Goal: Information Seeking & Learning: Learn about a topic

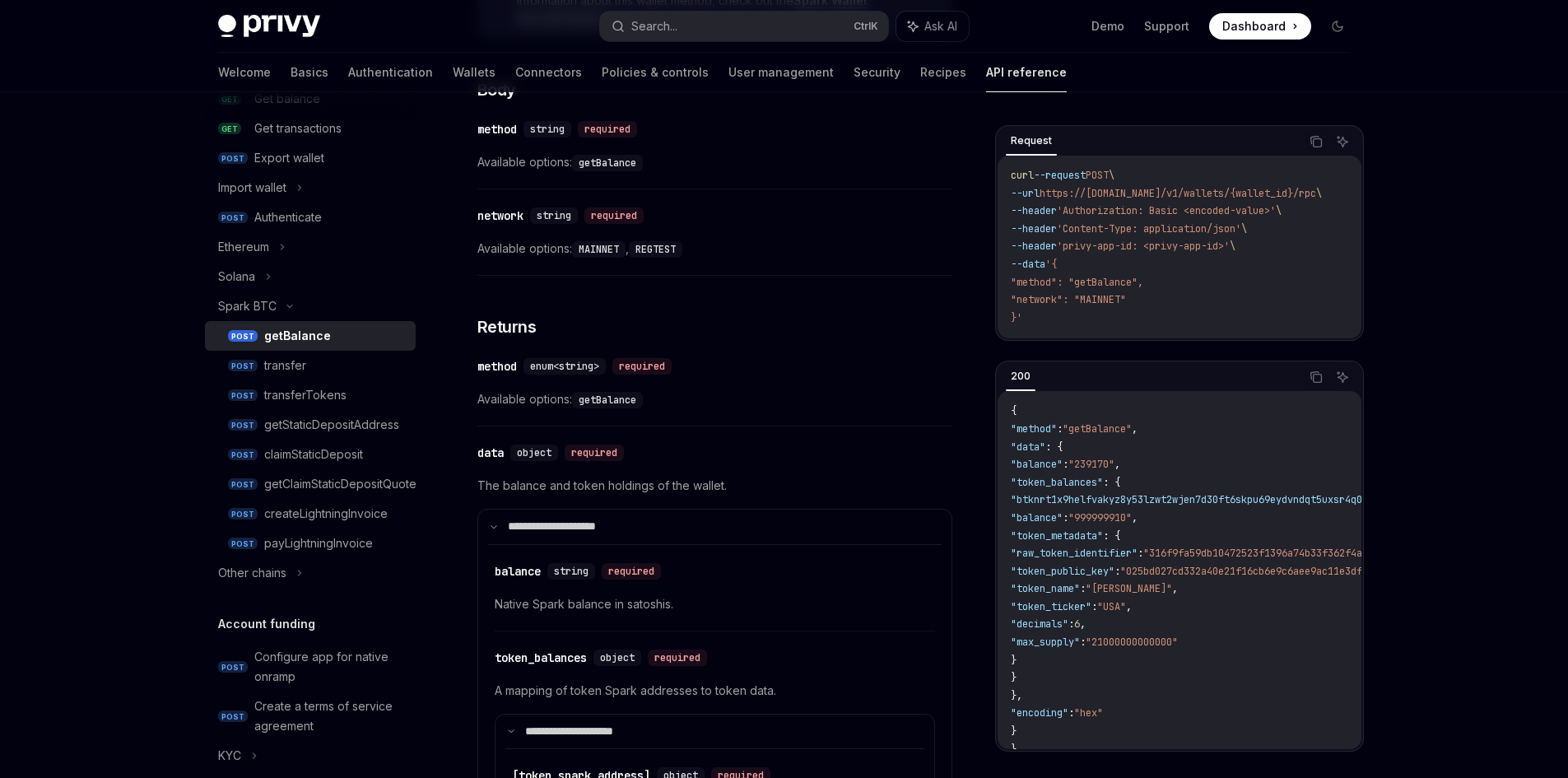
scroll to position [329, 0]
click at [300, 578] on div "Other chains" at bounding box center [310, 568] width 210 height 30
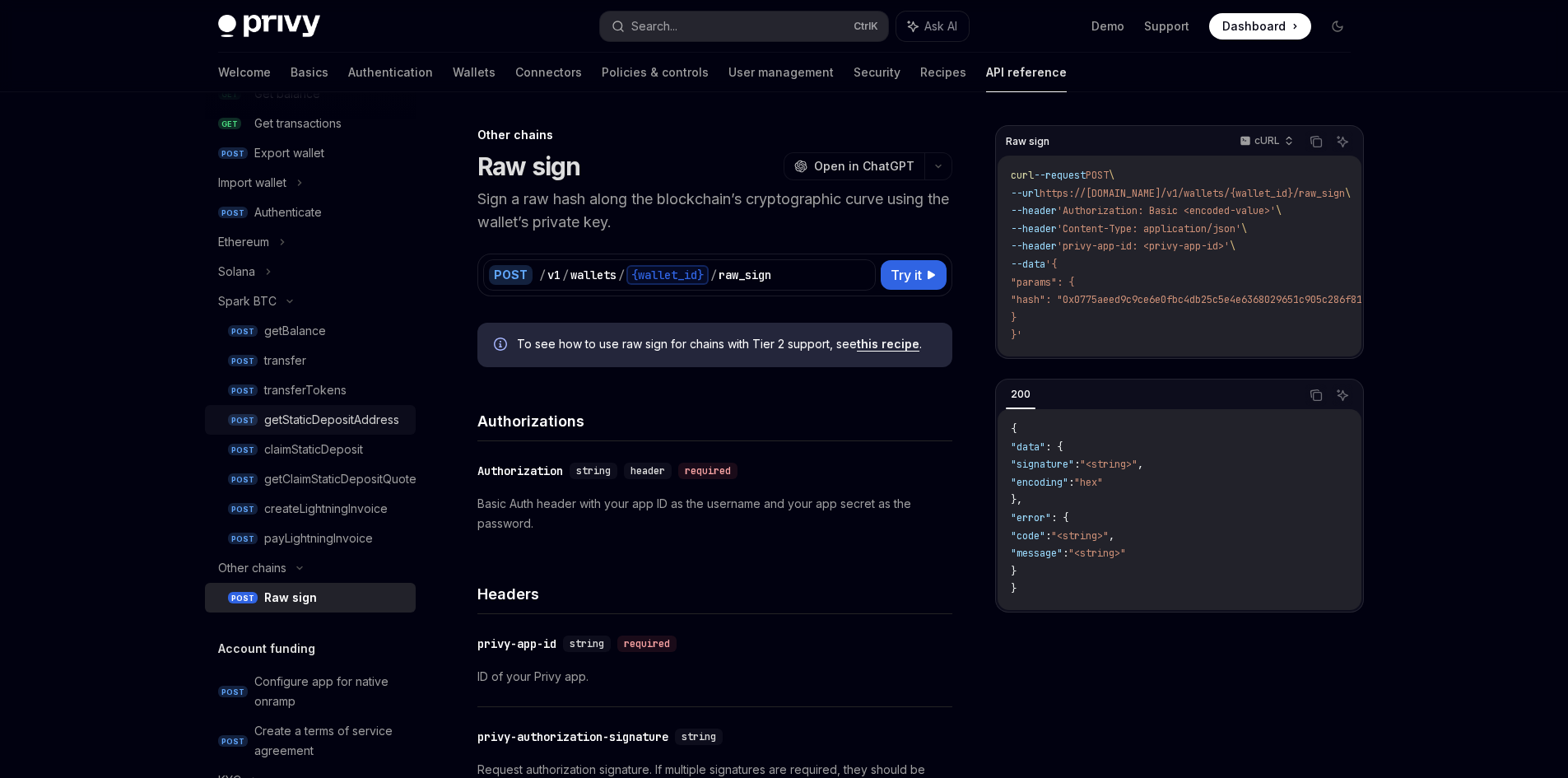
click at [364, 427] on div "getStaticDepositAddress" at bounding box center [331, 420] width 135 height 20
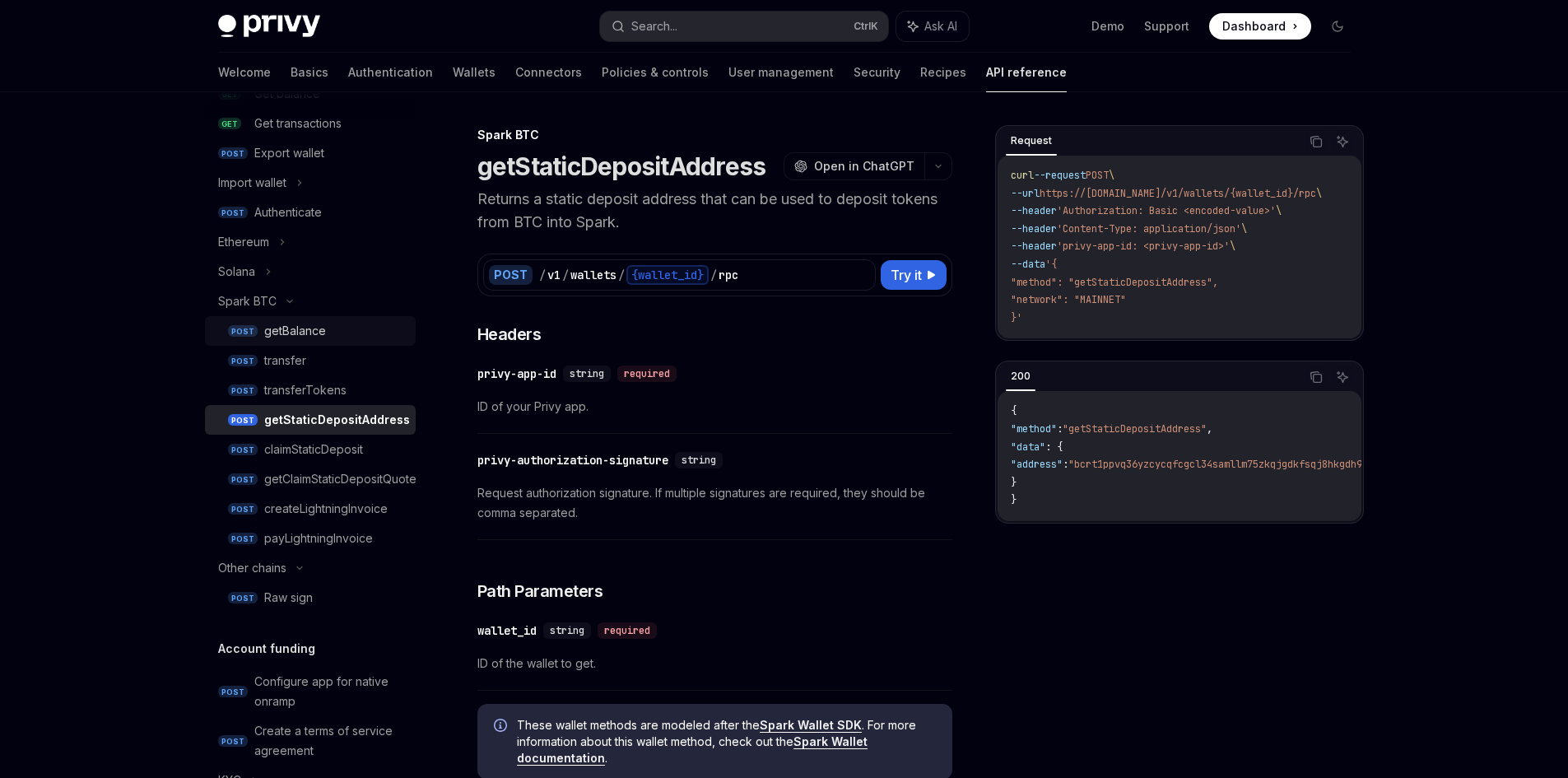
click at [308, 341] on link "POST getBalance" at bounding box center [310, 331] width 210 height 30
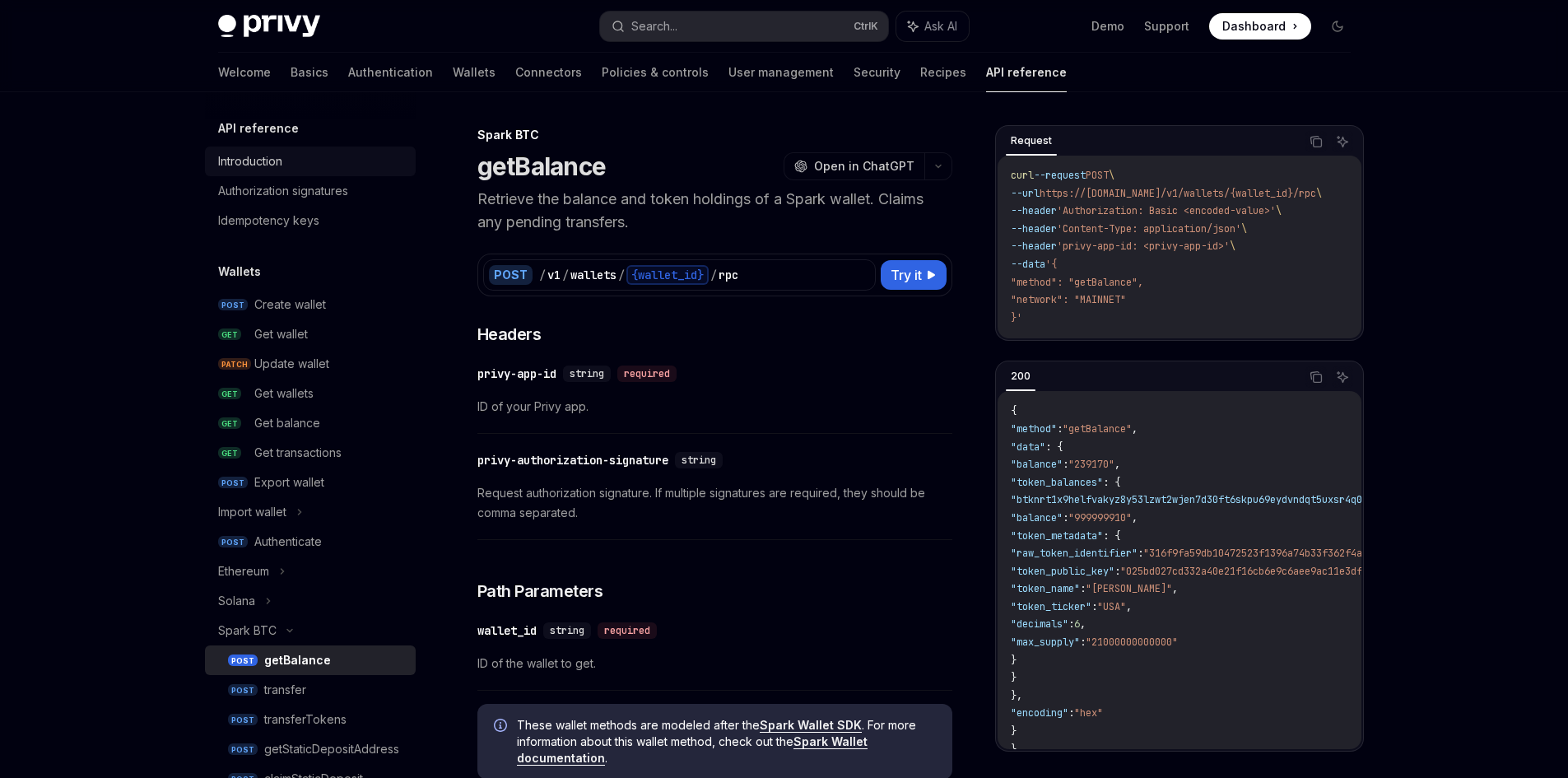
click at [273, 175] on link "Introduction" at bounding box center [310, 161] width 210 height 30
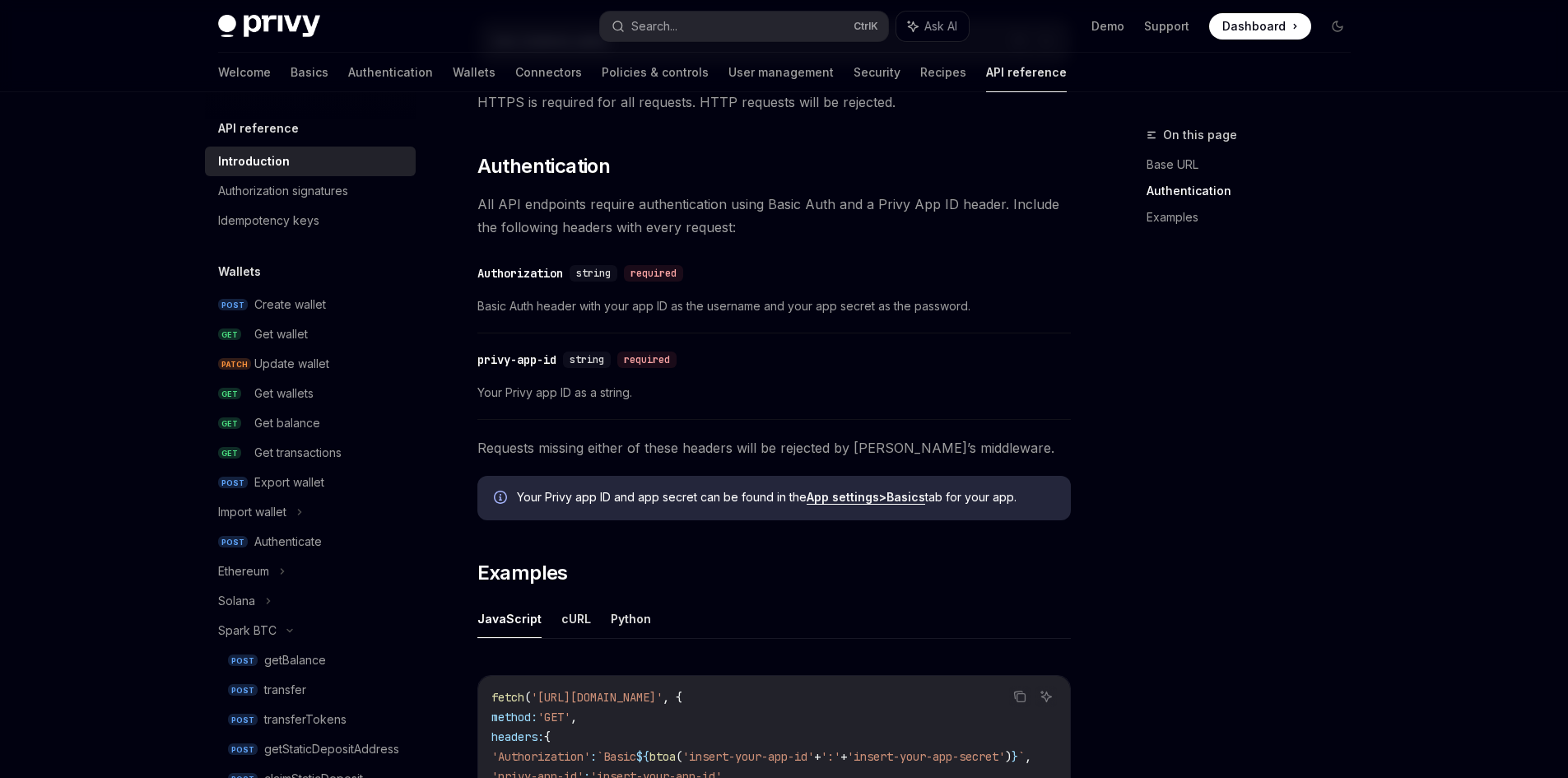
scroll to position [741, 0]
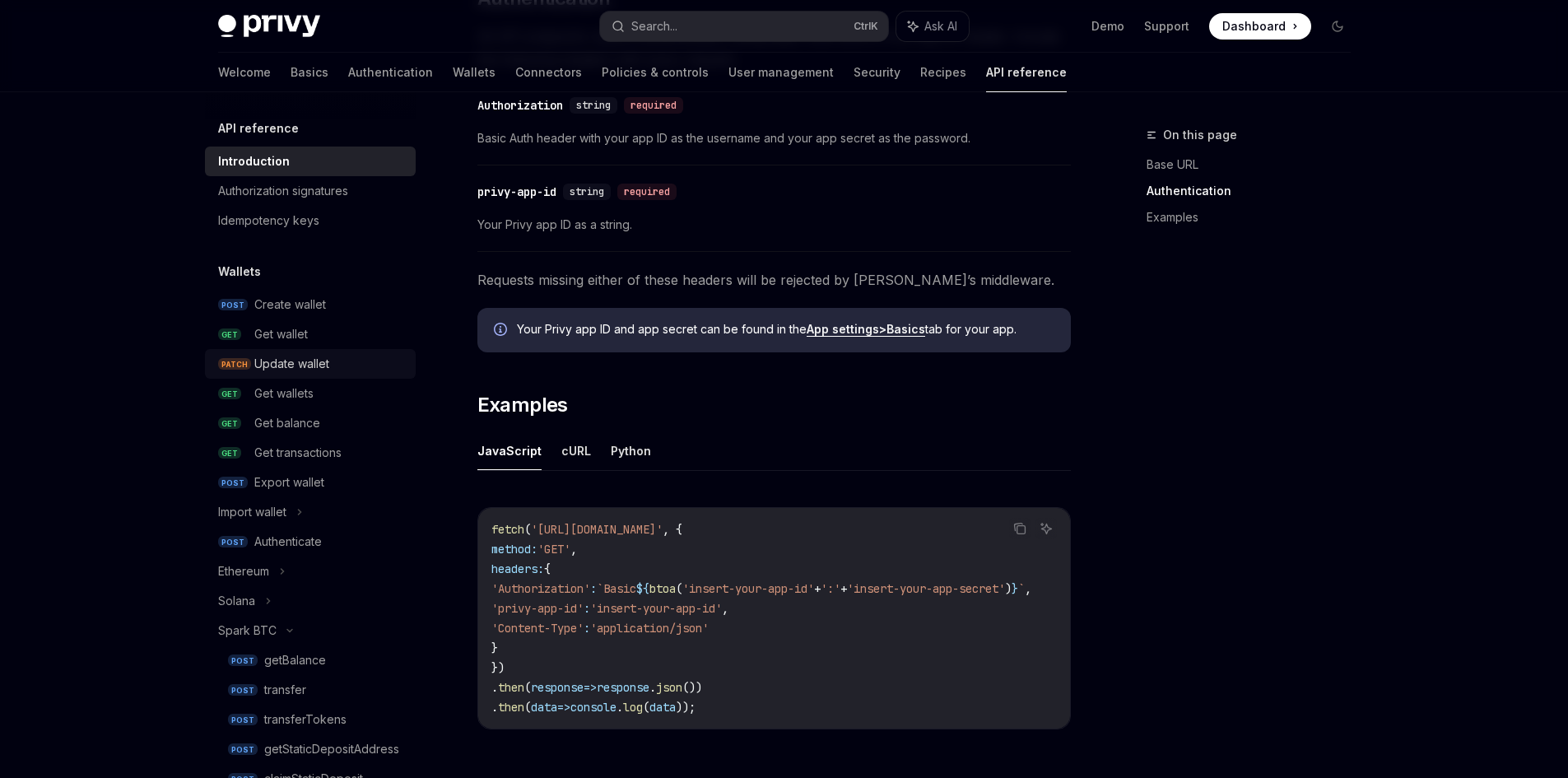
click at [305, 357] on div "Update wallet" at bounding box center [292, 363] width 75 height 20
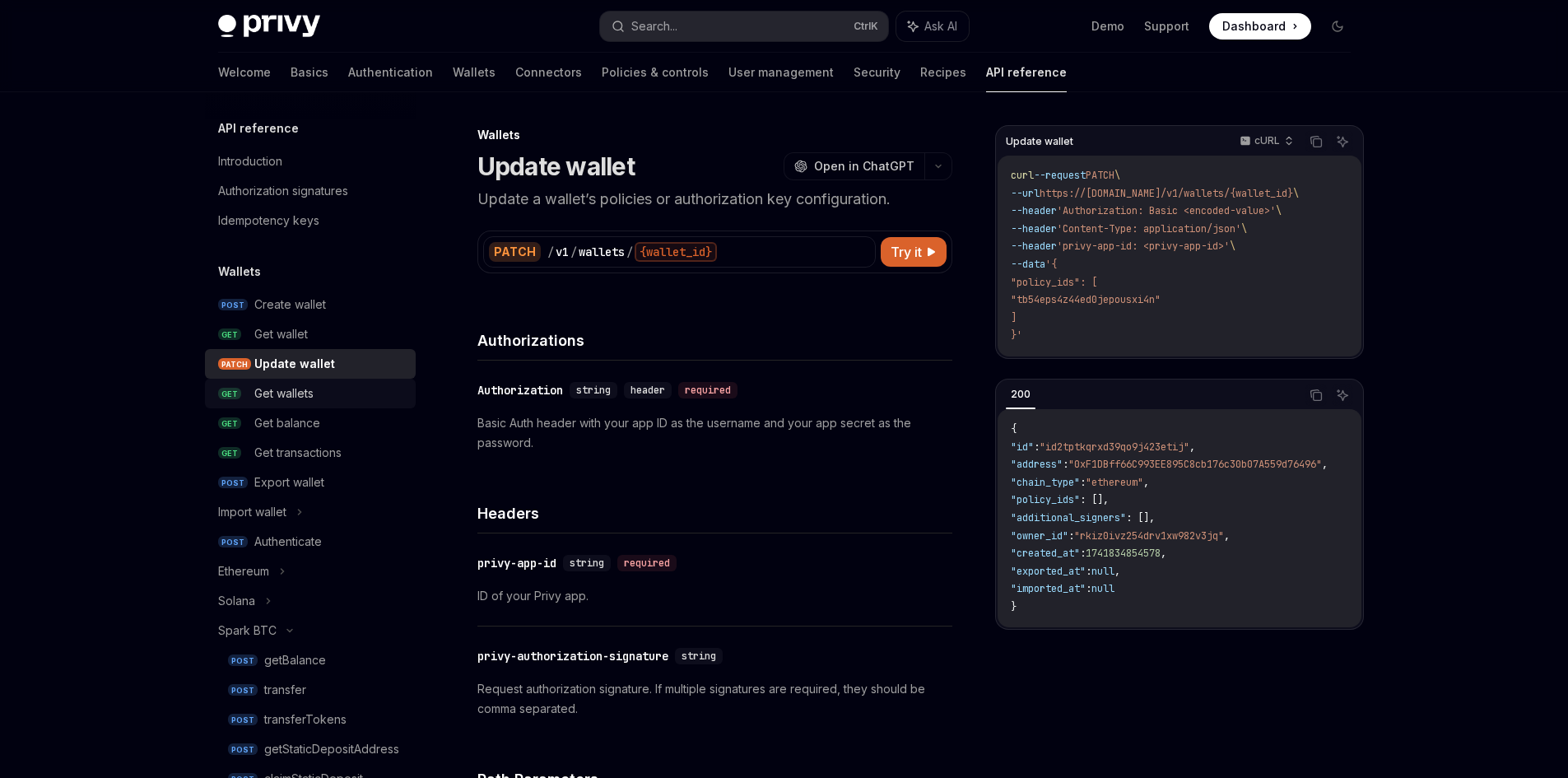
click at [300, 391] on div "Get wallets" at bounding box center [284, 393] width 59 height 20
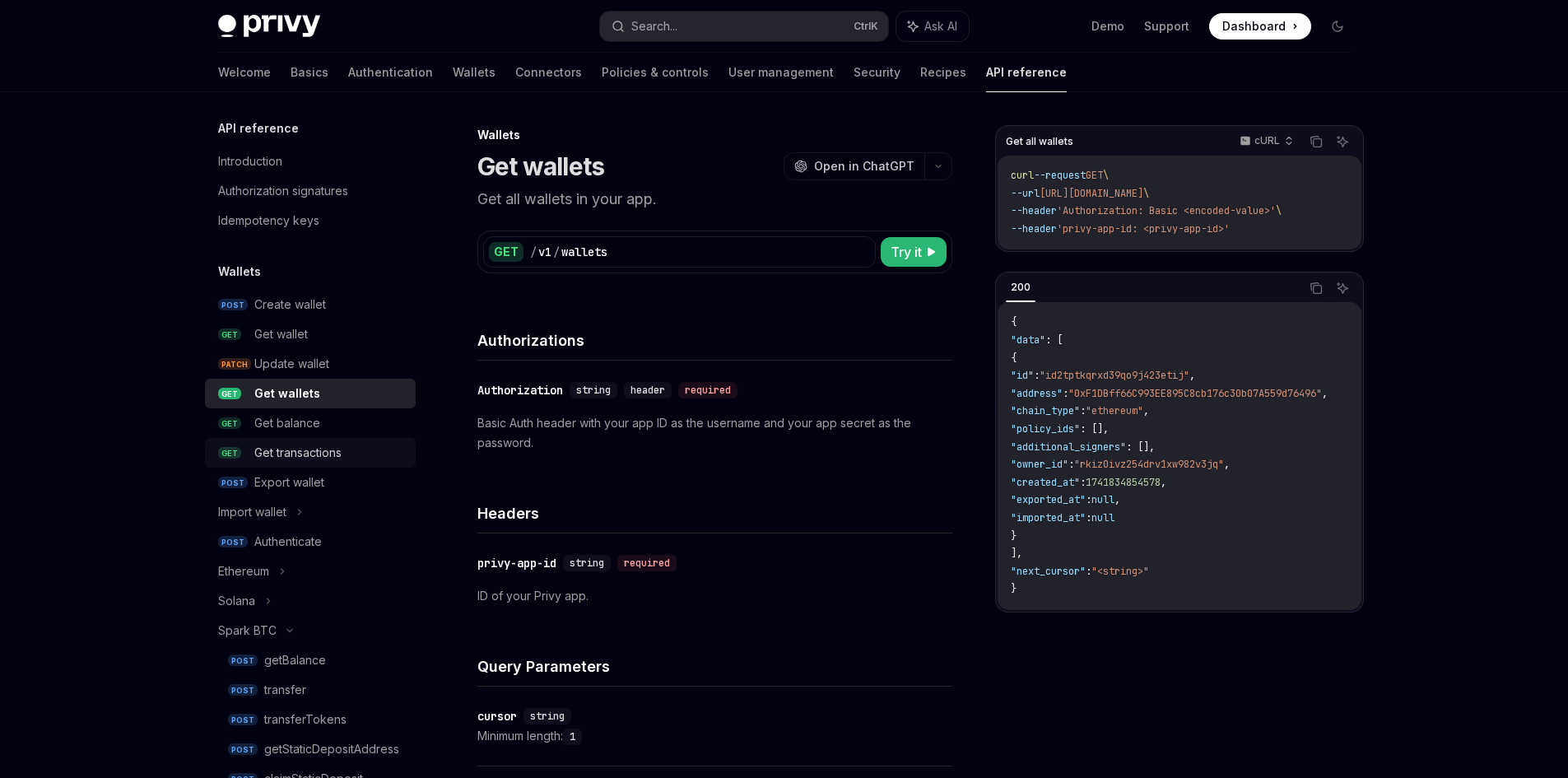
click at [319, 458] on div "Get transactions" at bounding box center [297, 452] width 87 height 20
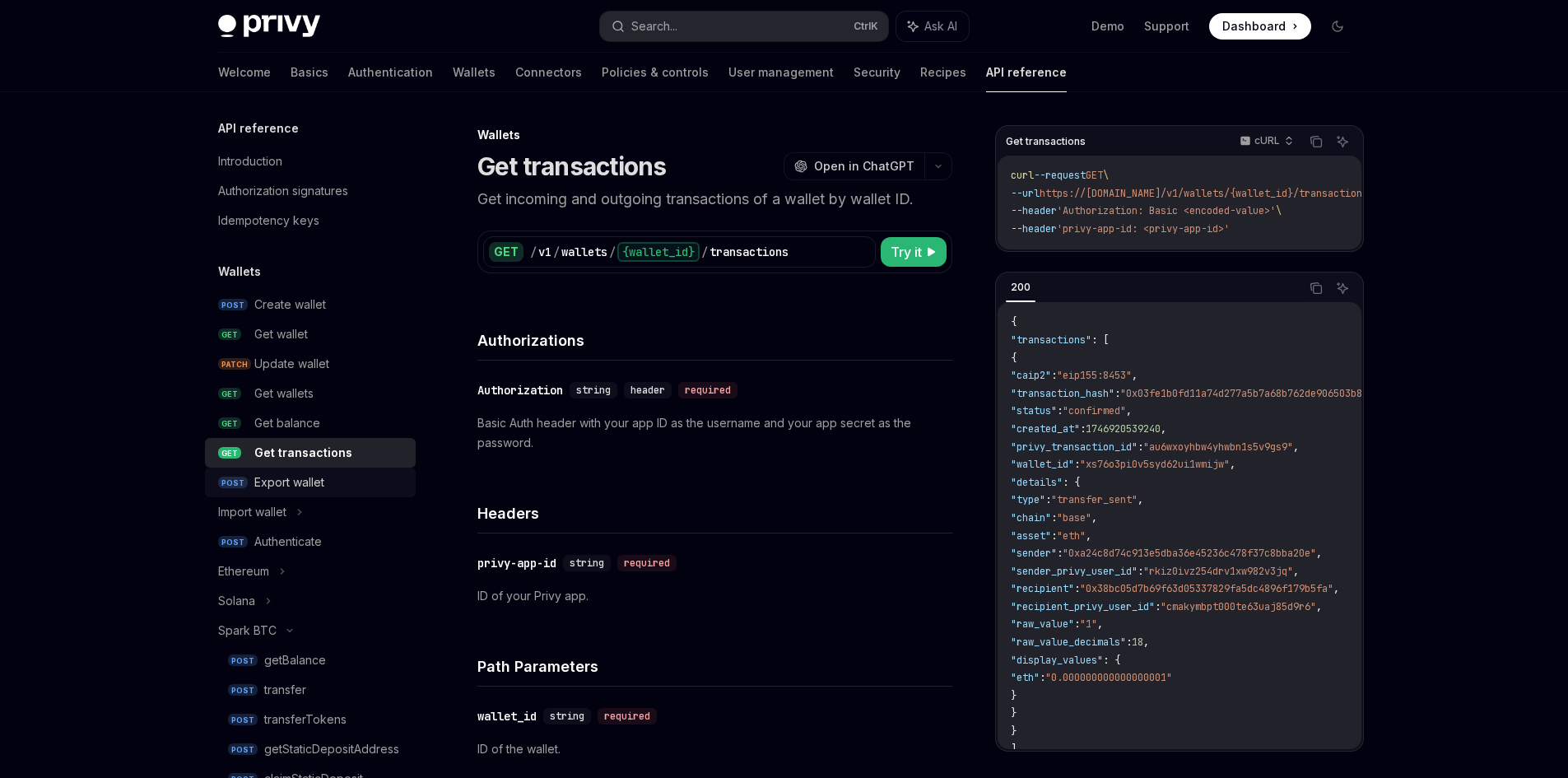
click at [293, 480] on div "Export wallet" at bounding box center [289, 482] width 70 height 20
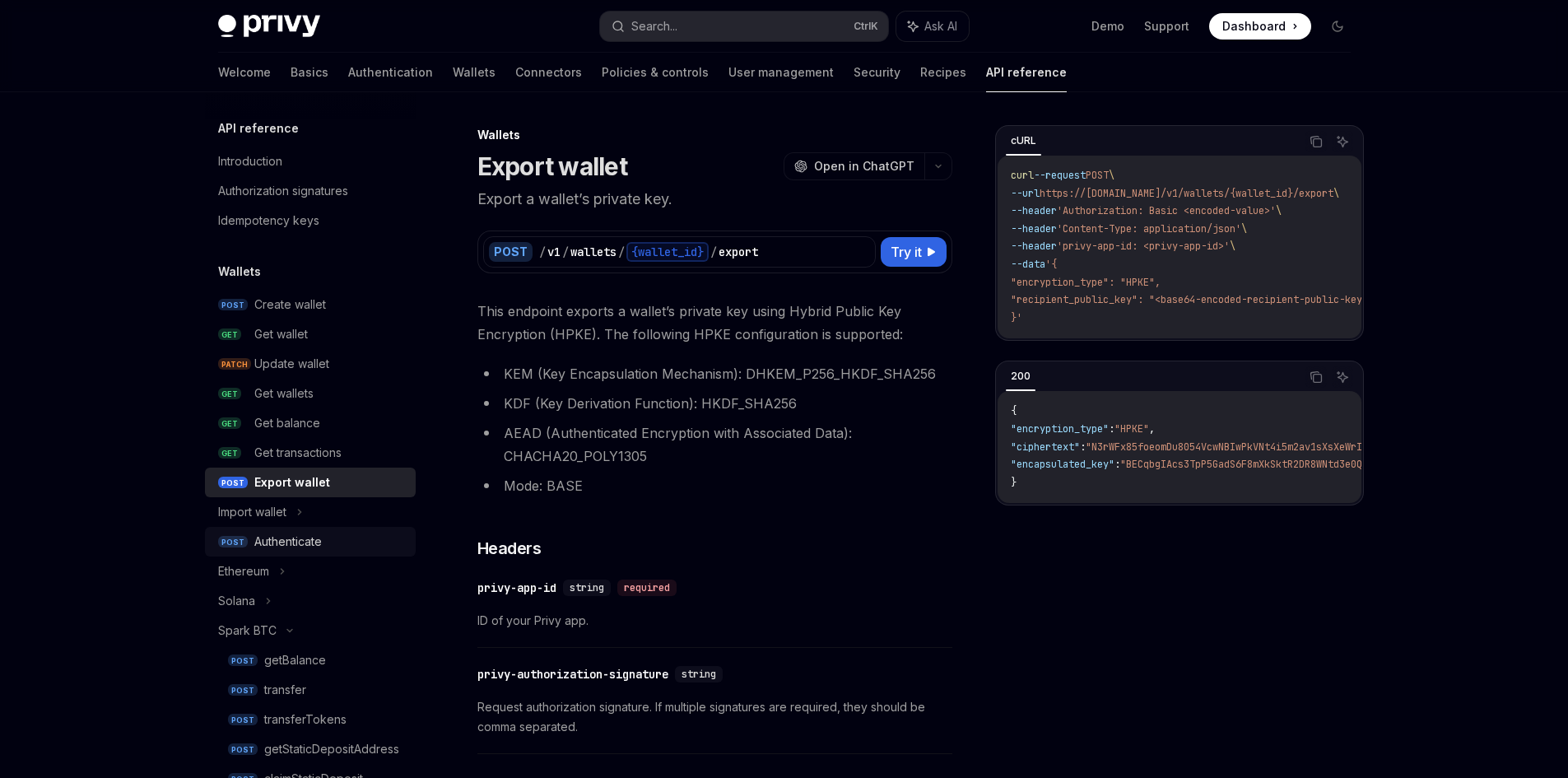
click at [271, 540] on div "Authenticate" at bounding box center [288, 541] width 68 height 20
type textarea "*"
